Goal: Check status: Check status

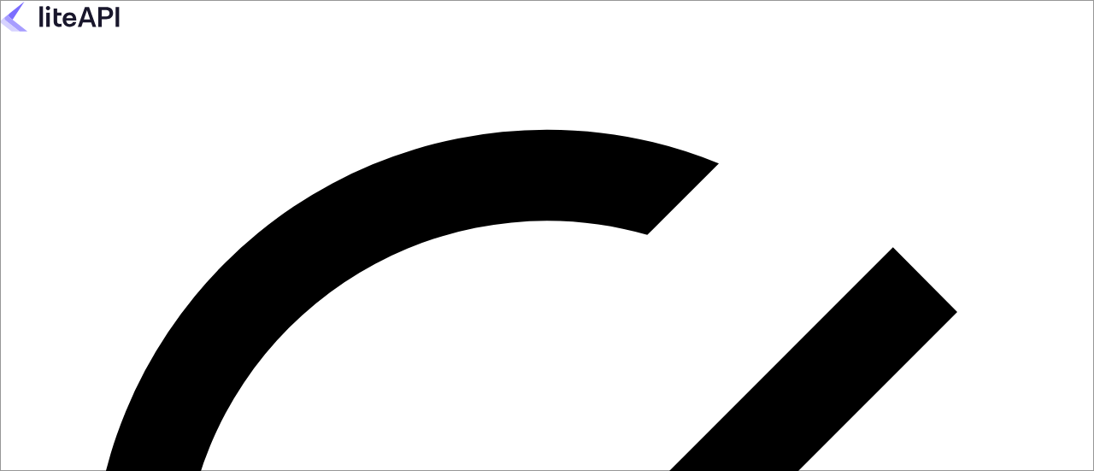
click at [330, 34] on keeper-lock "Open Keeper Popup" at bounding box center [319, 24] width 21 height 21
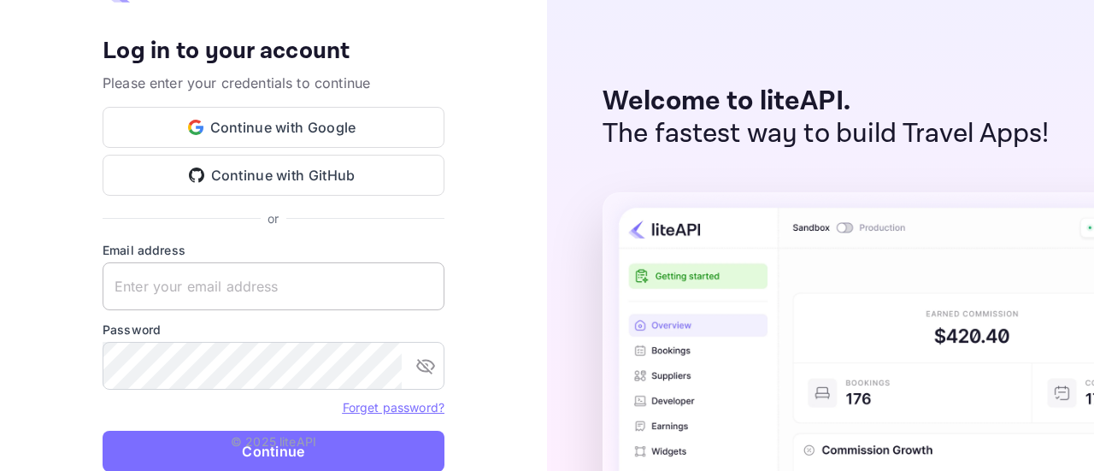
click at [421, 291] on keeper-lock "Open Keeper Popup" at bounding box center [422, 286] width 21 height 21
type input "zen.abddin@tbo.com"
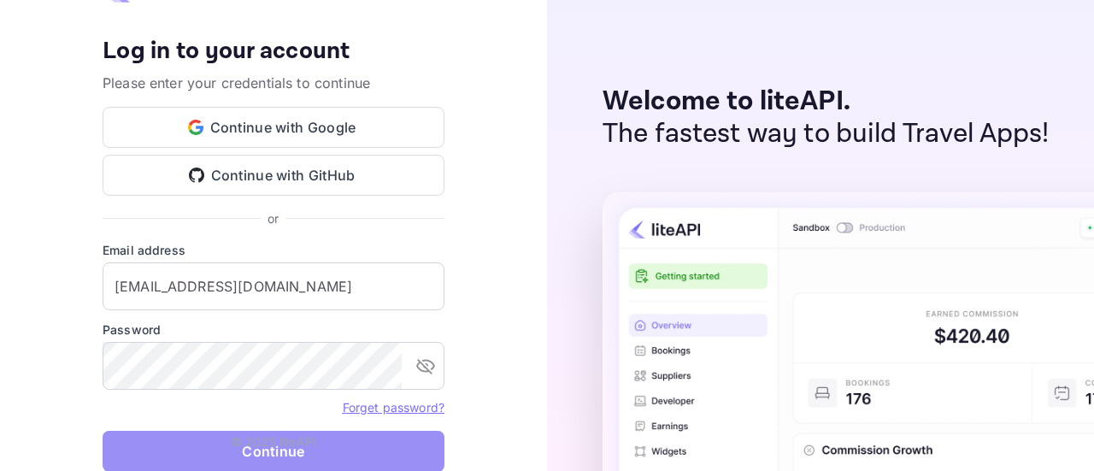
click at [123, 457] on button "Continue" at bounding box center [274, 451] width 342 height 41
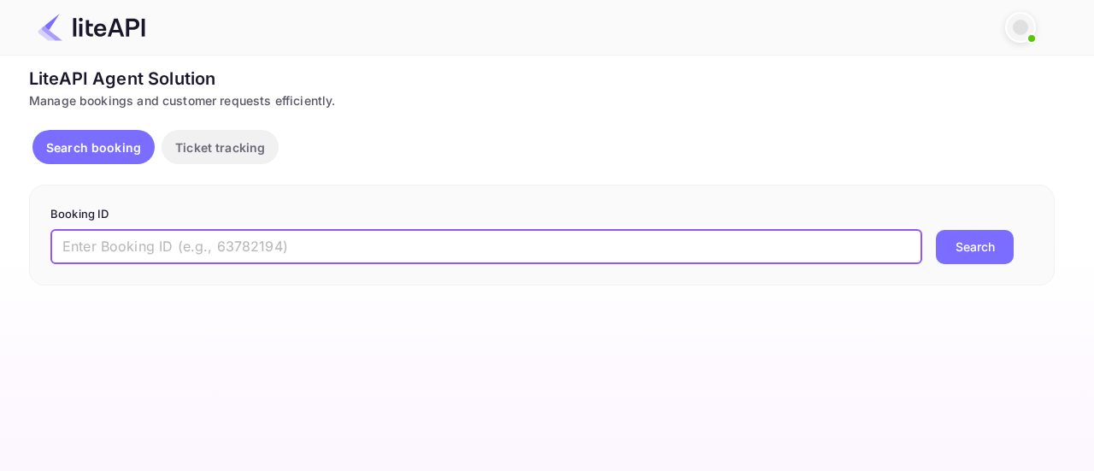
click at [319, 256] on input "text" at bounding box center [486, 247] width 872 height 34
paste input "8833742"
type input "8833742"
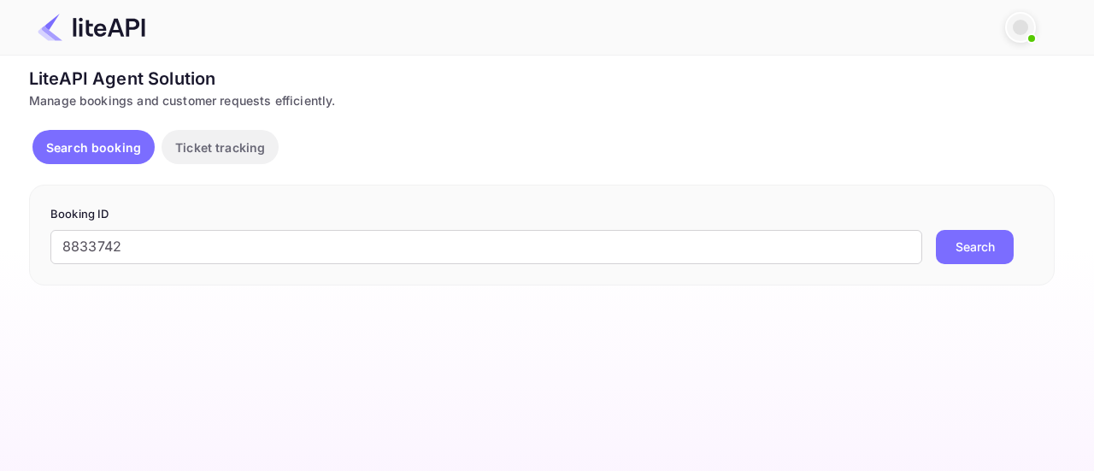
click at [967, 247] on button "Search" at bounding box center [975, 247] width 78 height 34
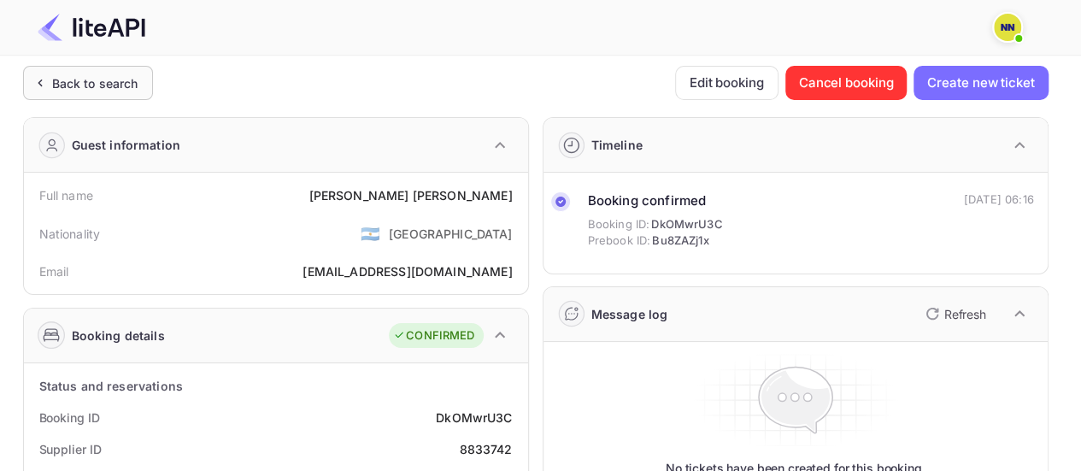
click at [120, 95] on div "Back to search" at bounding box center [88, 83] width 130 height 34
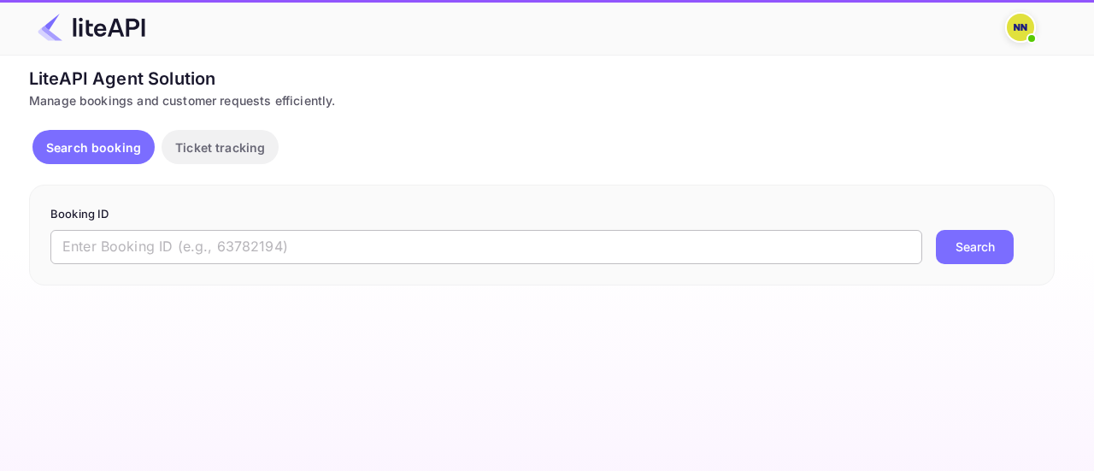
click at [151, 249] on input "text" at bounding box center [486, 247] width 872 height 34
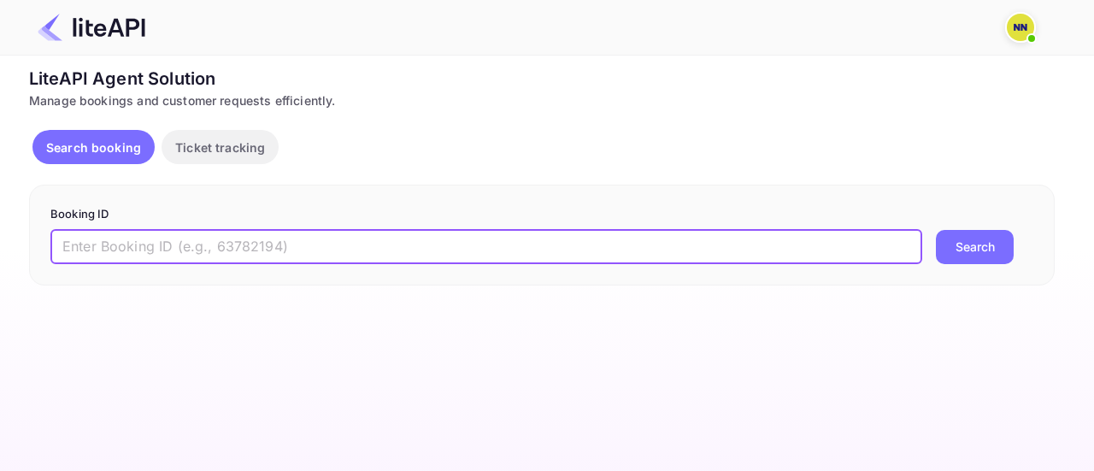
paste input "8834186"
type input "8834186"
click at [976, 256] on button "Search" at bounding box center [975, 247] width 78 height 34
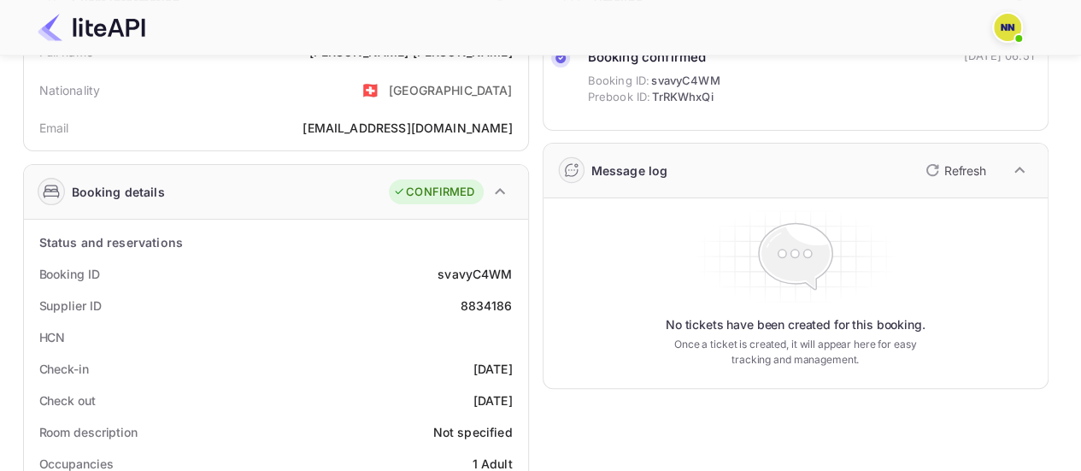
scroll to position [171, 0]
